Goal: Task Accomplishment & Management: Use online tool/utility

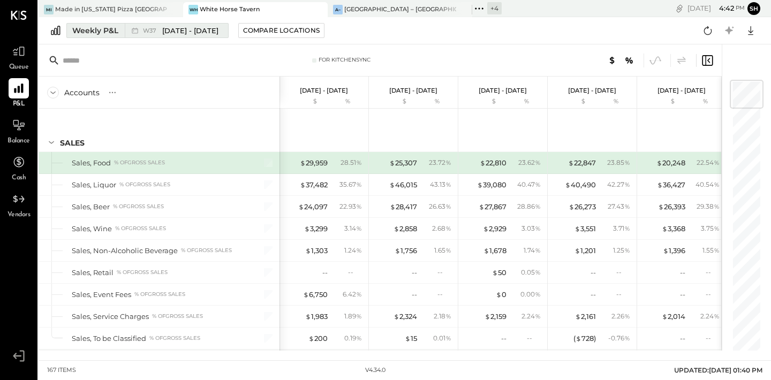
click at [106, 32] on div "Weekly P&L" at bounding box center [95, 30] width 46 height 11
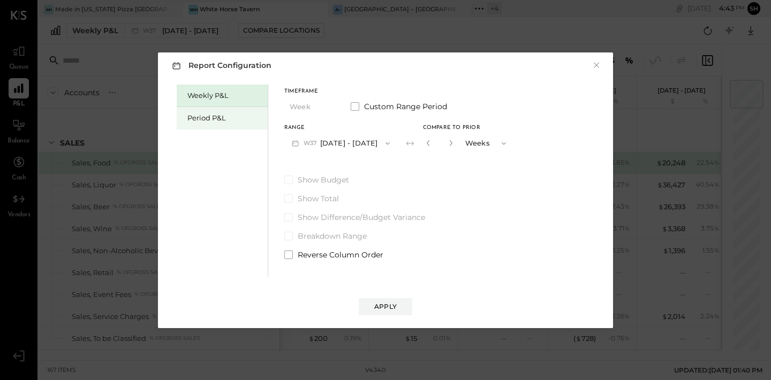
click at [227, 119] on div "Period P&L" at bounding box center [224, 118] width 75 height 10
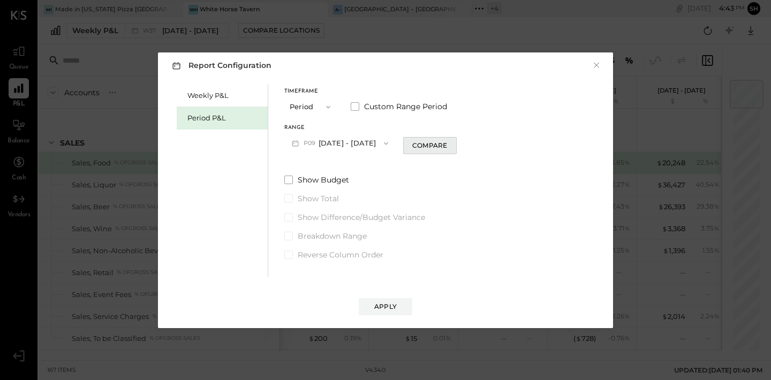
click at [447, 148] on div "Compare" at bounding box center [429, 145] width 35 height 9
click at [453, 143] on button "button" at bounding box center [449, 143] width 9 height 12
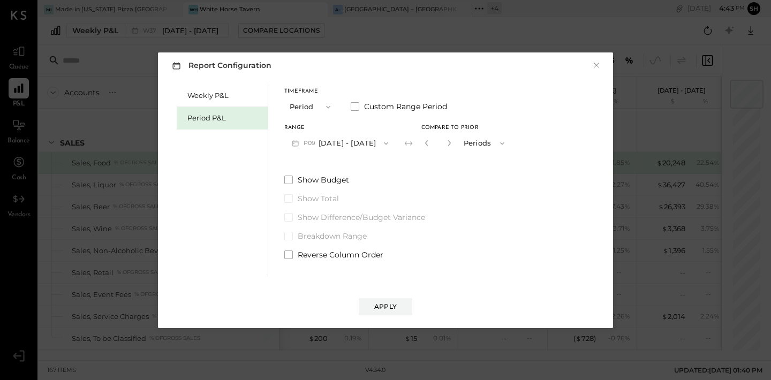
click at [453, 143] on button "button" at bounding box center [449, 143] width 9 height 12
type input "*"
click at [392, 307] on div "Apply" at bounding box center [385, 306] width 22 height 9
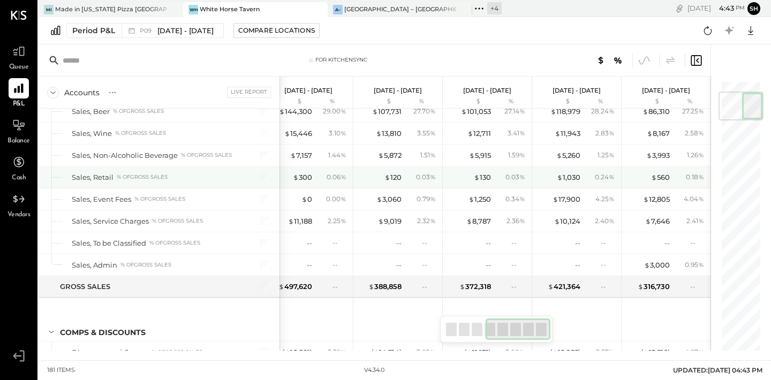
scroll to position [96, 0]
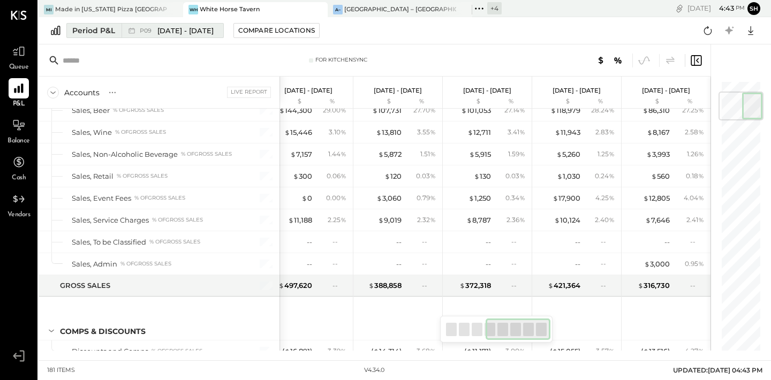
click at [109, 31] on div "Period P&L" at bounding box center [93, 30] width 43 height 11
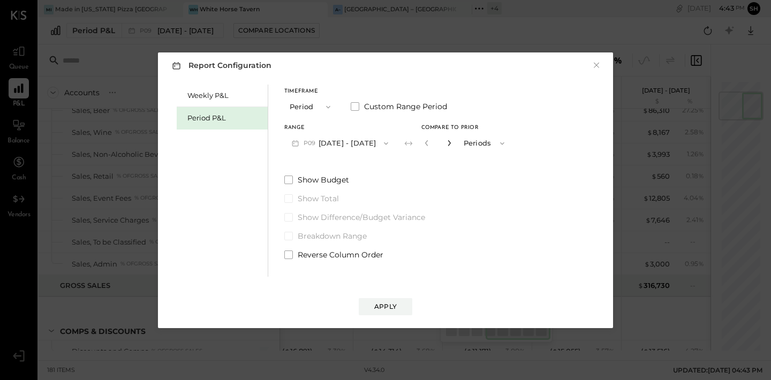
click at [452, 142] on icon "button" at bounding box center [449, 143] width 6 height 6
type input "*"
click at [396, 304] on button "Apply" at bounding box center [386, 306] width 54 height 17
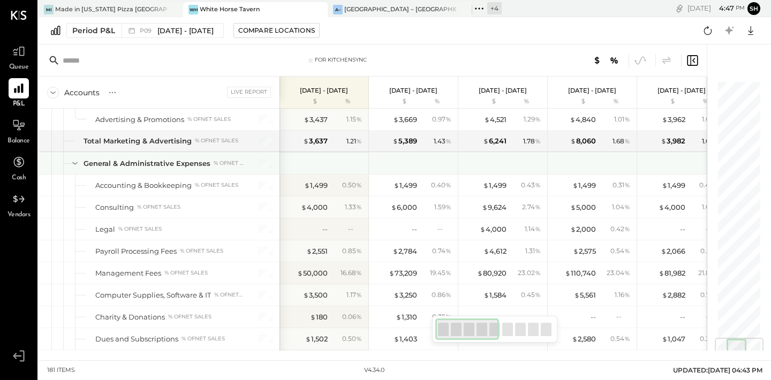
scroll to position [2156, 0]
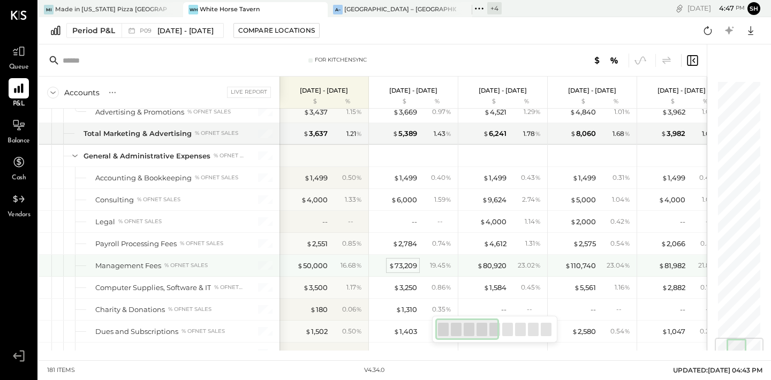
click at [408, 264] on div "$ 73,209" at bounding box center [403, 266] width 28 height 10
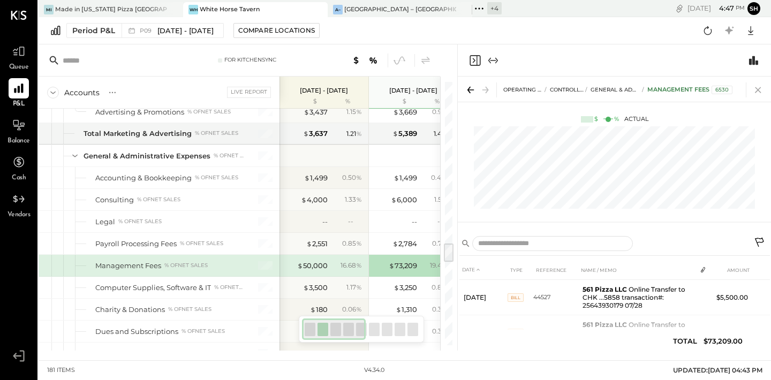
click at [758, 86] on icon at bounding box center [757, 89] width 15 height 15
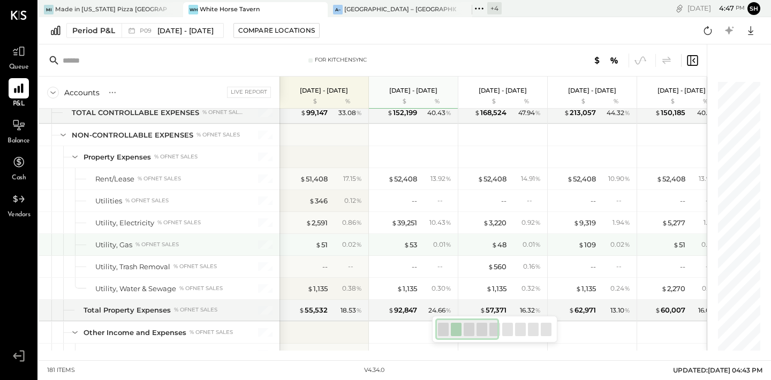
scroll to position [2928, 0]
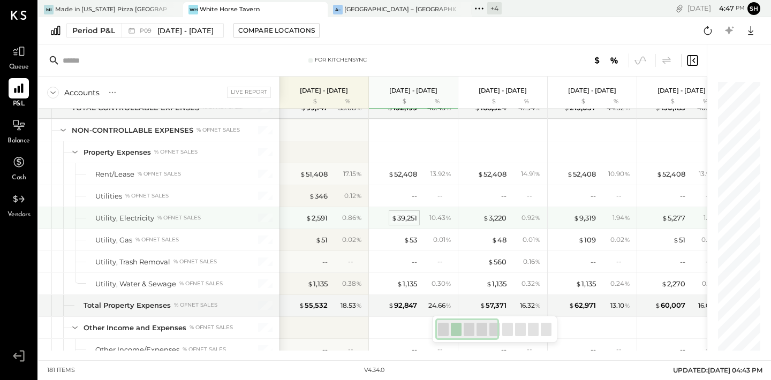
click at [403, 215] on div "$ 39,251" at bounding box center [404, 218] width 26 height 10
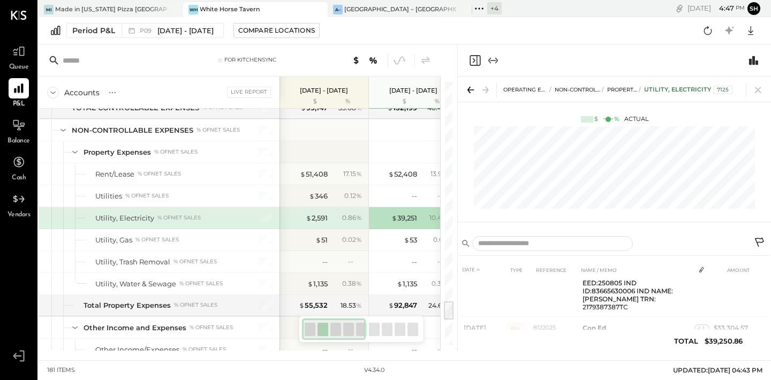
scroll to position [324, 0]
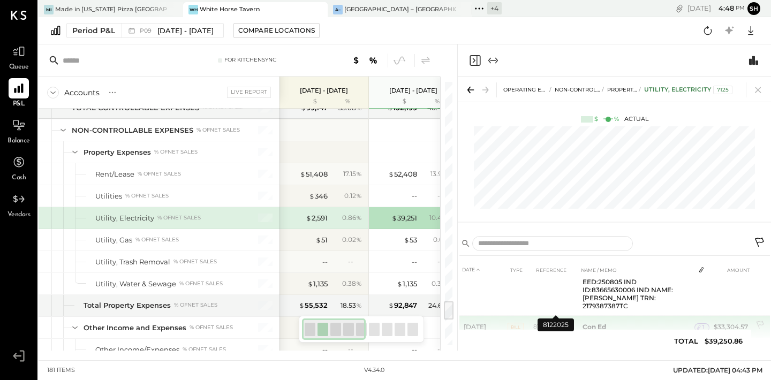
click at [575, 316] on td "8122025" at bounding box center [555, 327] width 45 height 22
click at [758, 321] on icon at bounding box center [759, 325] width 7 height 8
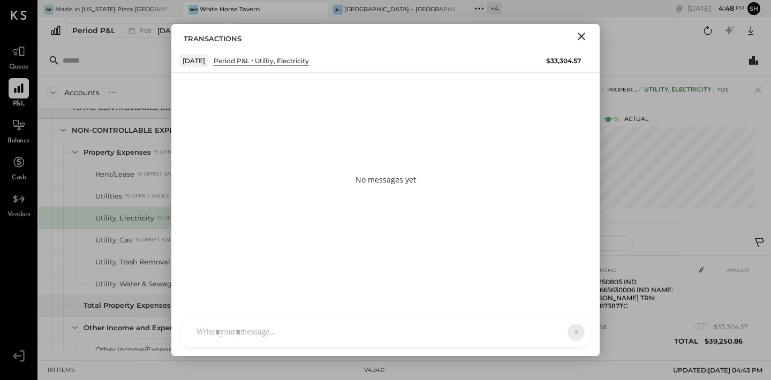
click at [272, 328] on div at bounding box center [385, 332] width 411 height 30
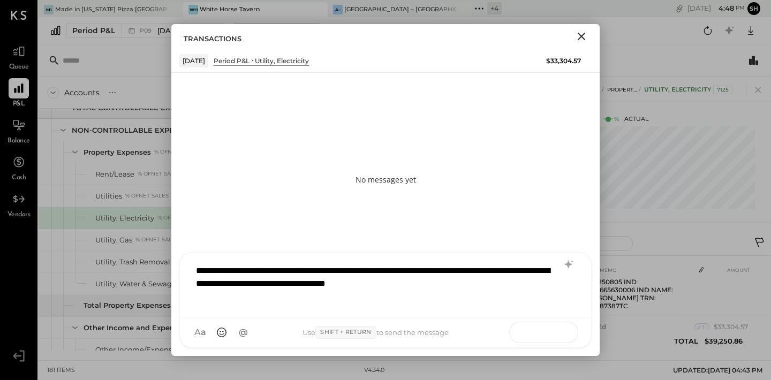
click at [557, 335] on icon at bounding box center [555, 332] width 11 height 11
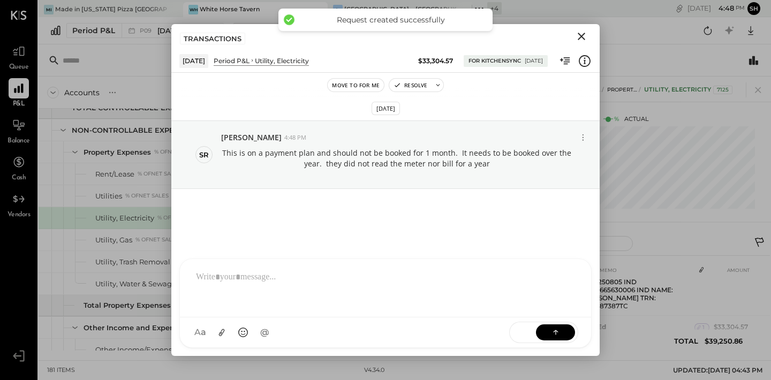
click at [582, 37] on icon "Close" at bounding box center [581, 36] width 7 height 7
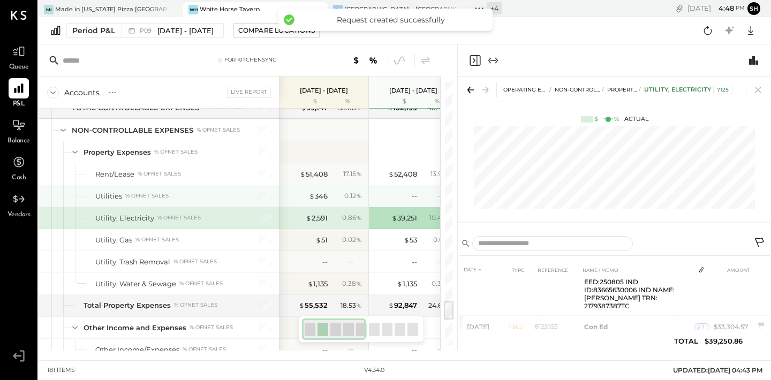
scroll to position [339, 0]
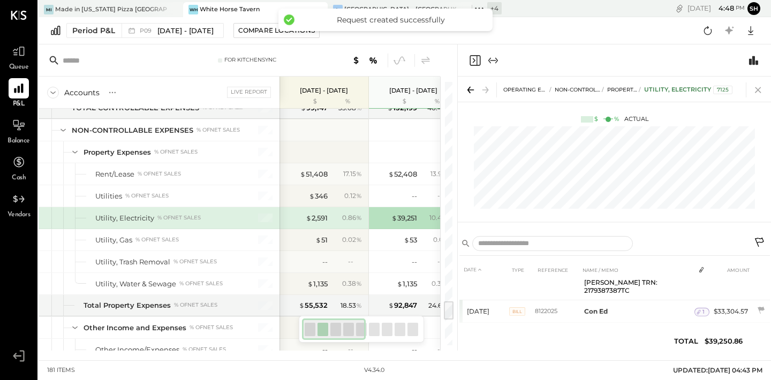
click at [758, 90] on icon at bounding box center [757, 89] width 15 height 15
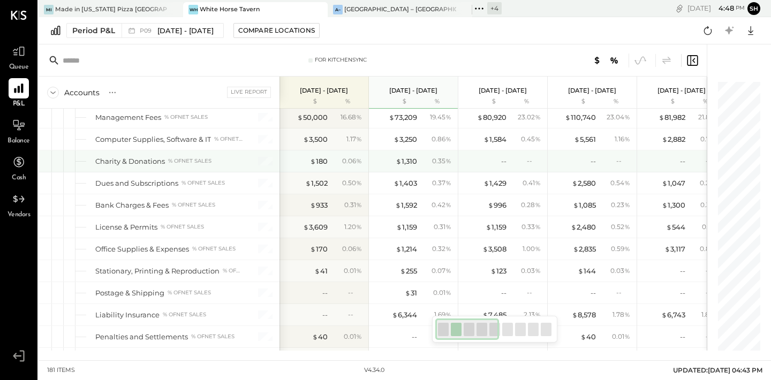
scroll to position [2264, 0]
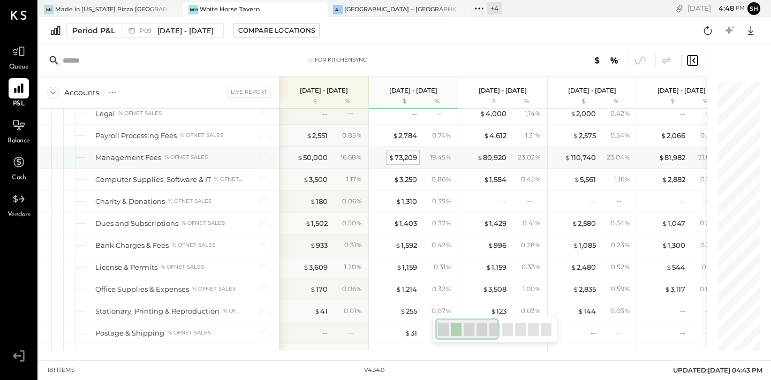
click at [416, 158] on div "$ 73,209" at bounding box center [403, 158] width 28 height 10
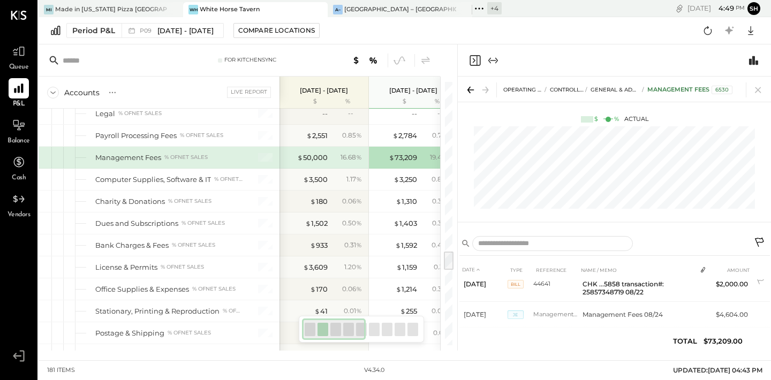
scroll to position [415, 0]
click at [760, 239] on icon at bounding box center [760, 243] width 13 height 13
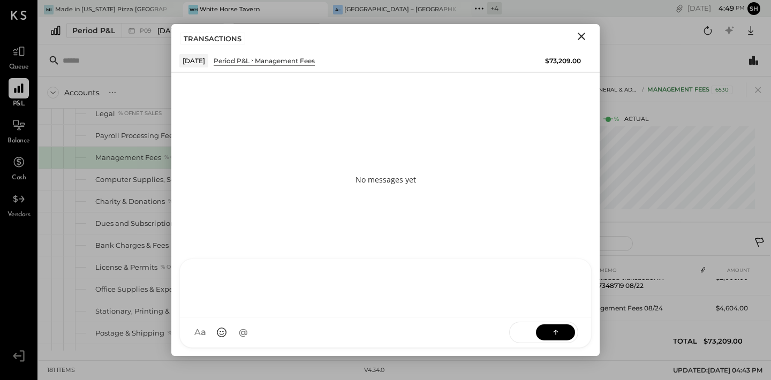
click at [398, 317] on div at bounding box center [385, 288] width 411 height 58
click at [196, 277] on div "**********" at bounding box center [386, 286] width 390 height 43
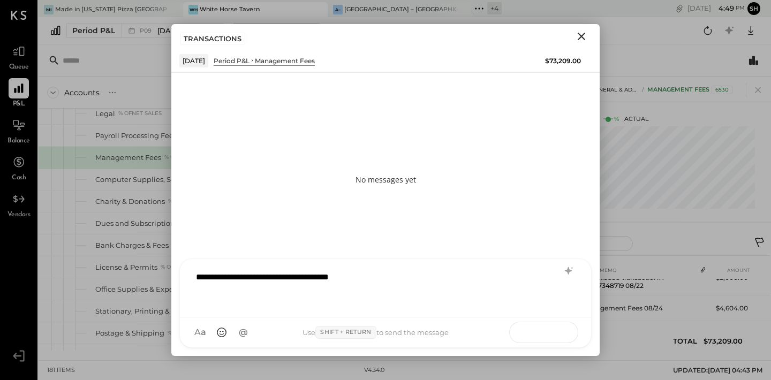
click at [559, 330] on icon at bounding box center [555, 332] width 11 height 11
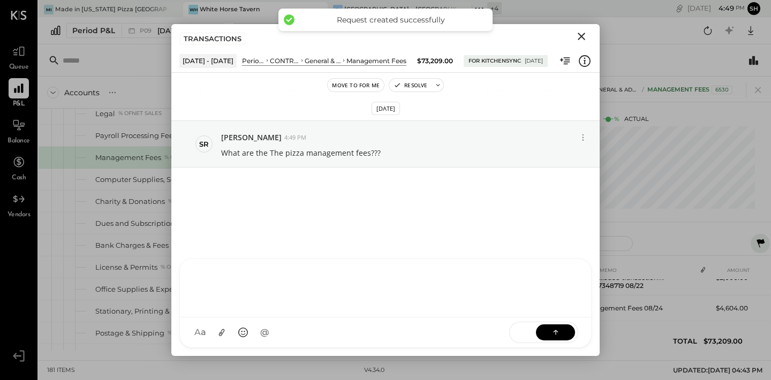
click at [584, 40] on icon "Close" at bounding box center [581, 36] width 13 height 13
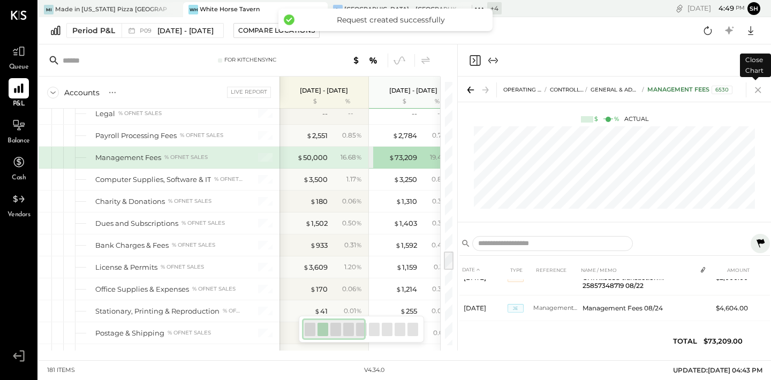
click at [756, 89] on icon at bounding box center [757, 89] width 15 height 15
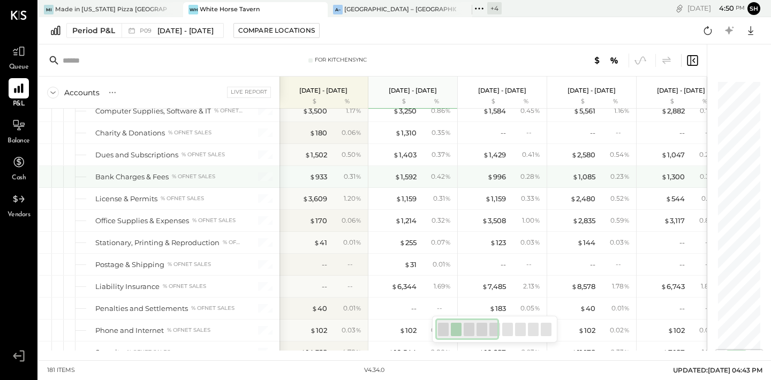
scroll to position [2246, 0]
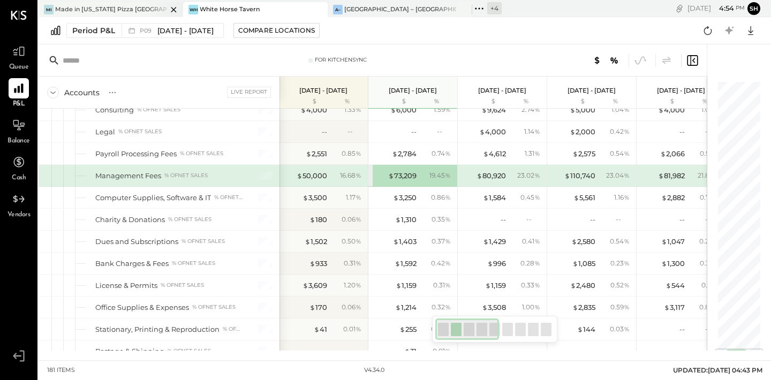
click at [130, 10] on div "Made in [US_STATE] Pizza [GEOGRAPHIC_DATA]" at bounding box center [111, 9] width 112 height 9
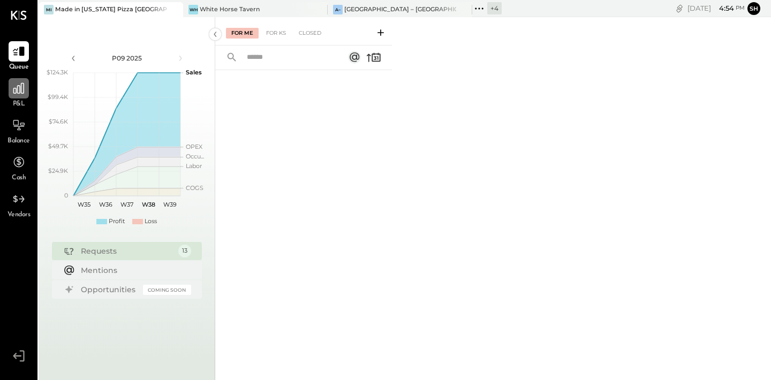
click at [21, 95] on icon at bounding box center [19, 88] width 14 height 14
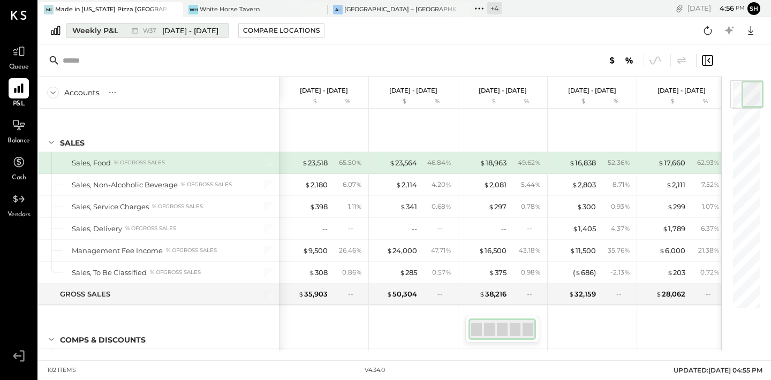
click at [97, 27] on div "Weekly P&L" at bounding box center [95, 30] width 46 height 11
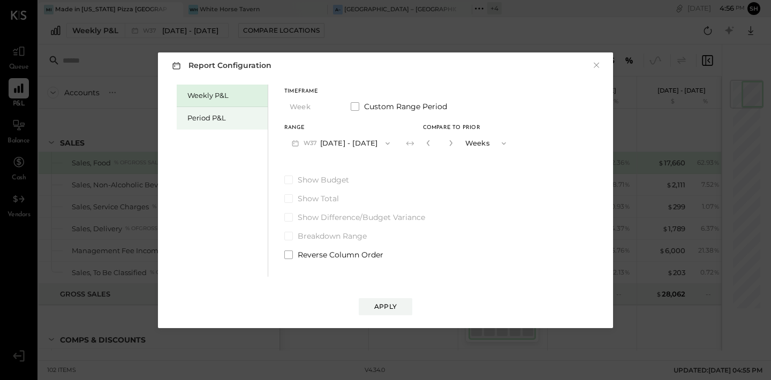
click at [196, 121] on div "Period P&L" at bounding box center [224, 118] width 75 height 10
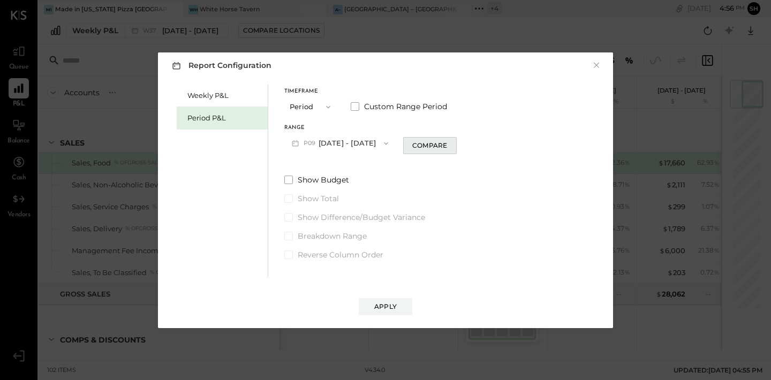
click at [438, 143] on div "Compare" at bounding box center [429, 145] width 35 height 9
click at [453, 147] on button "button" at bounding box center [449, 143] width 9 height 12
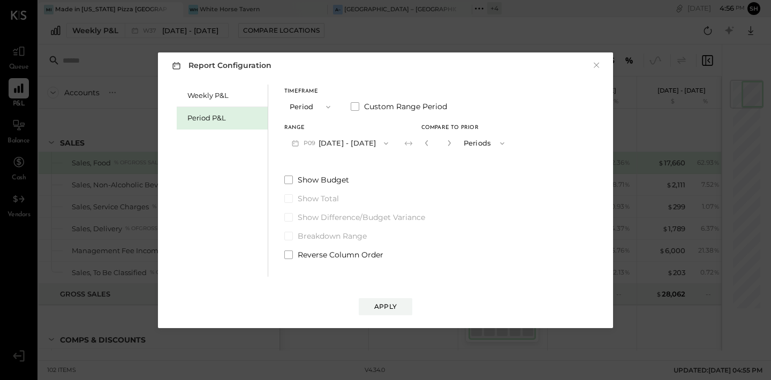
click at [453, 147] on button "button" at bounding box center [449, 143] width 9 height 12
type input "*"
click at [377, 303] on div "Apply" at bounding box center [385, 306] width 22 height 9
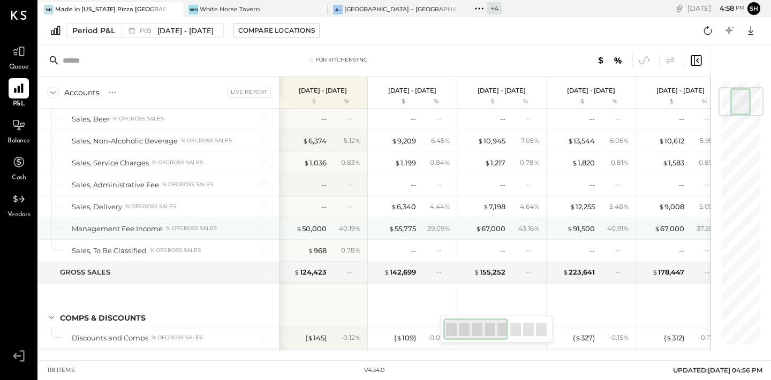
scroll to position [64, 0]
click at [431, 232] on div "39.09 %" at bounding box center [438, 230] width 23 height 10
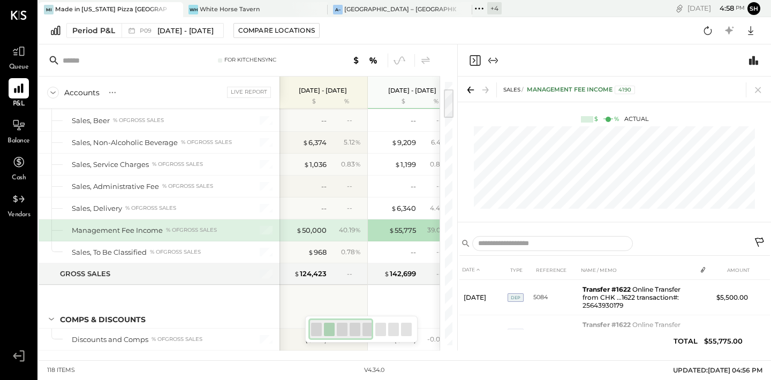
click at [755, 241] on icon at bounding box center [759, 242] width 9 height 9
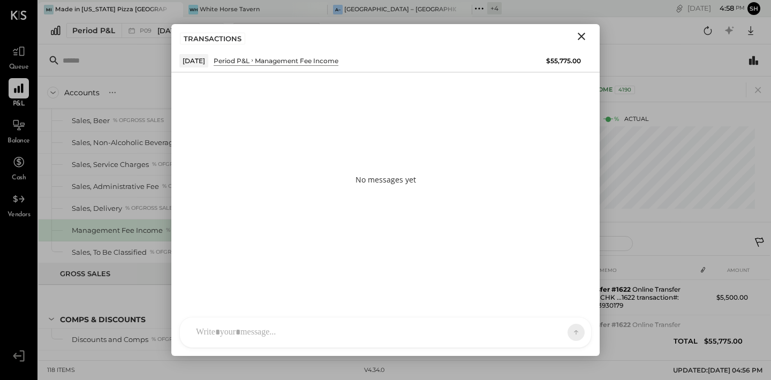
click at [276, 329] on div at bounding box center [376, 333] width 370 height 24
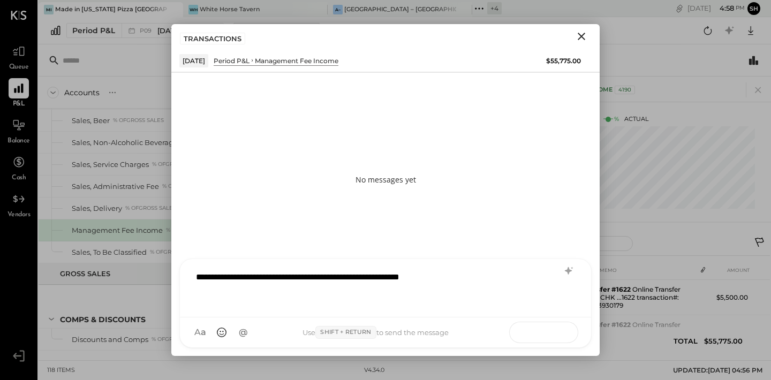
click at [552, 333] on icon at bounding box center [555, 332] width 11 height 11
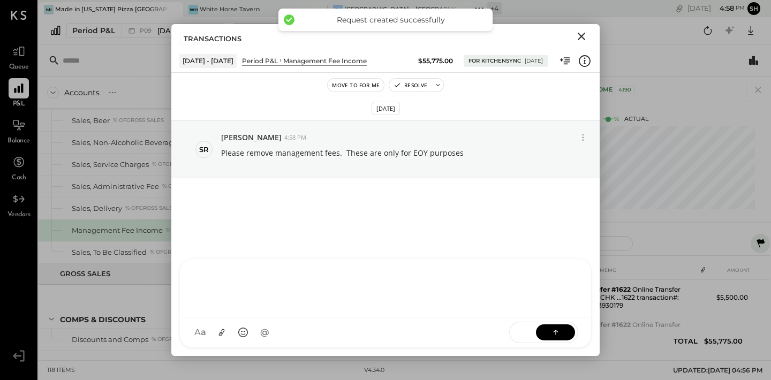
click at [580, 41] on icon "Close" at bounding box center [581, 36] width 13 height 13
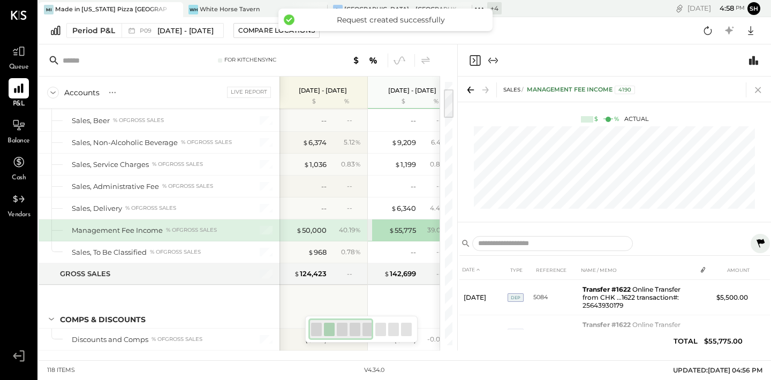
click at [756, 90] on icon at bounding box center [757, 89] width 15 height 15
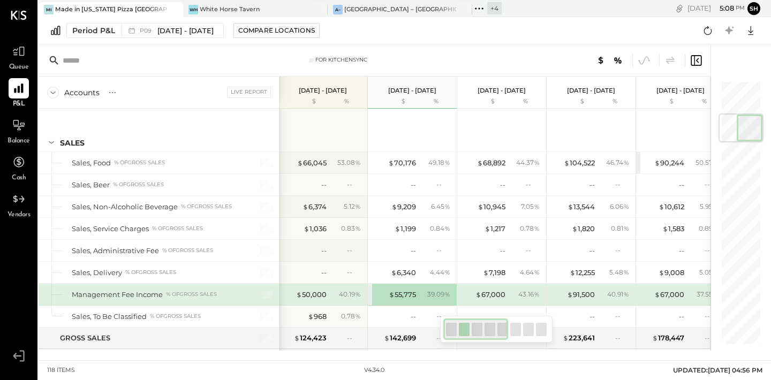
scroll to position [287, 0]
